Goal: Entertainment & Leisure: Browse casually

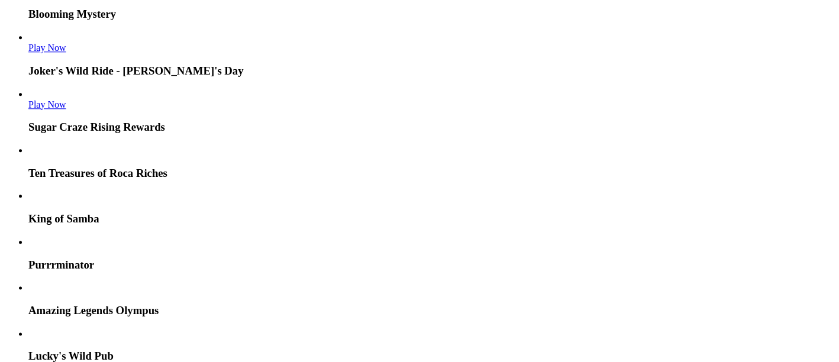
scroll to position [1051, 0]
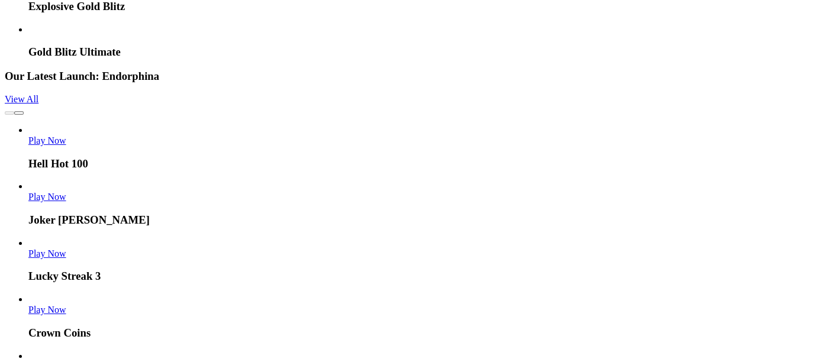
drag, startPoint x: 0, startPoint y: 0, endPoint x: 501, endPoint y: 150, distance: 522.9
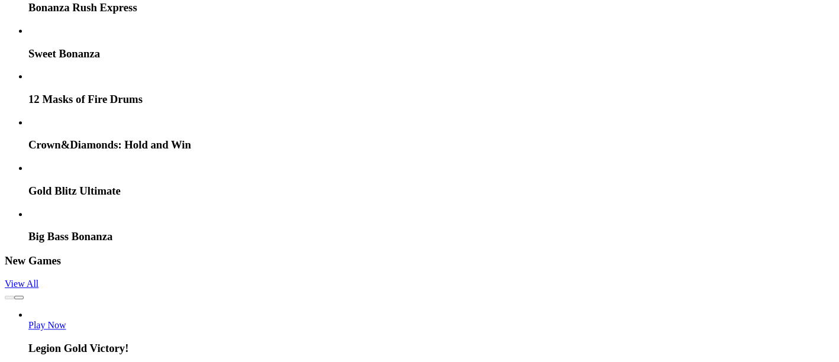
scroll to position [788, 0]
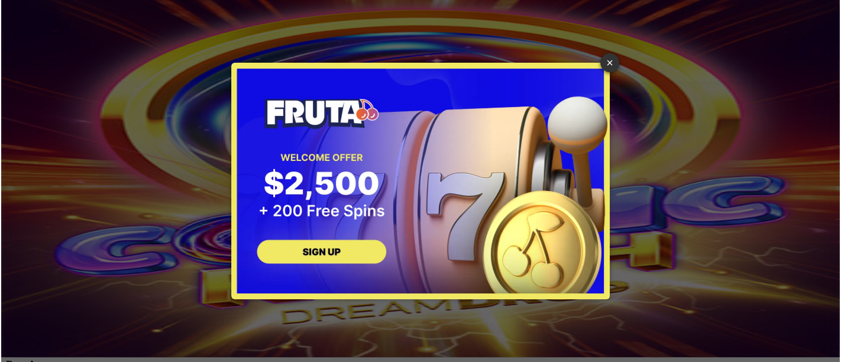
scroll to position [0, 0]
